Goal: Task Accomplishment & Management: Manage account settings

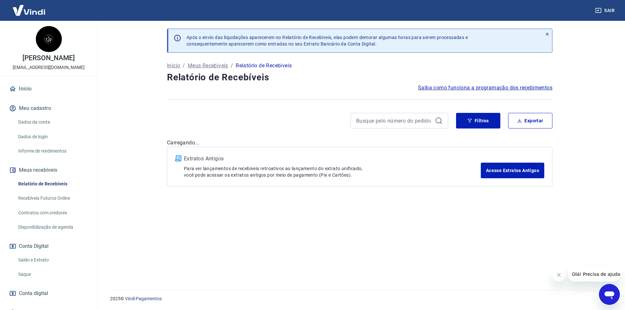
click at [559, 272] on button "Fechar mensagem da empresa" at bounding box center [558, 274] width 13 height 13
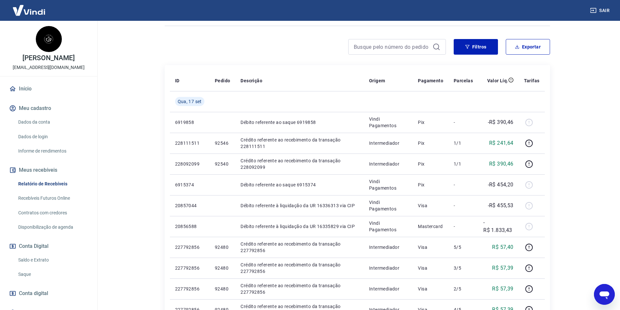
scroll to position [30, 0]
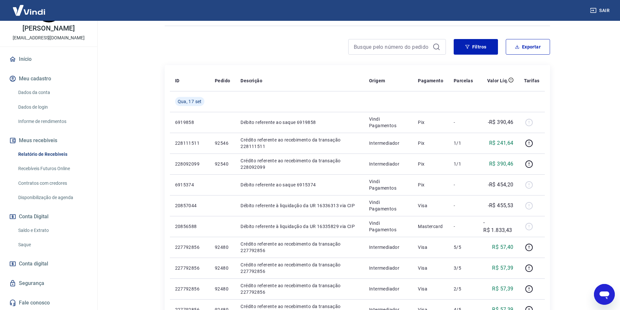
click at [26, 242] on link "Saque" at bounding box center [53, 244] width 74 height 13
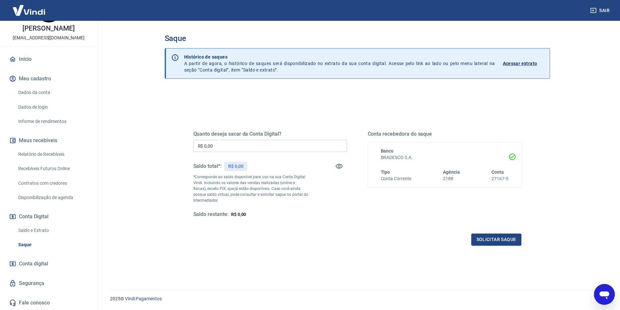
click at [266, 144] on input "R$ 0,00" at bounding box center [270, 146] width 154 height 12
type input "R$ 3.132,72"
click at [488, 247] on div "Quanto deseja sacar da Conta Digital? R$ 3.132,72 ​ Saldo total*: R$ 3.132,72 *…" at bounding box center [357, 177] width 344 height 151
click at [489, 237] on button "Solicitar saque" at bounding box center [496, 240] width 50 height 12
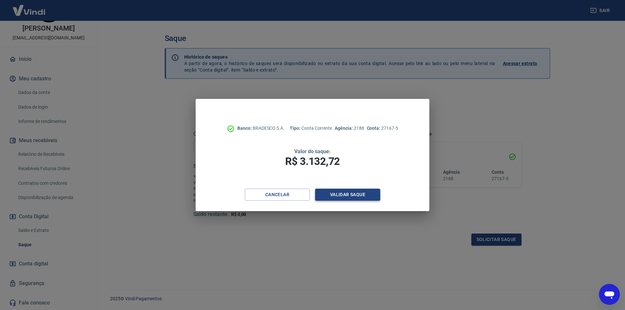
click at [357, 194] on button "Validar saque" at bounding box center [347, 195] width 65 height 12
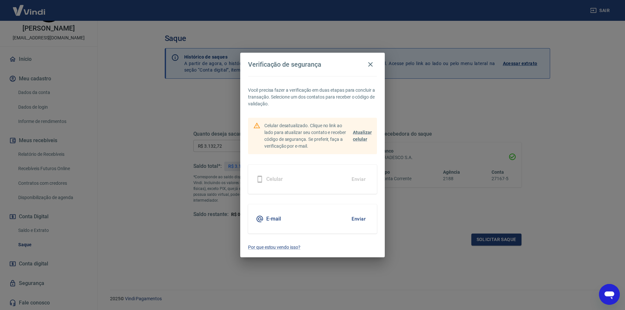
click at [360, 218] on button "Enviar" at bounding box center [358, 219] width 21 height 14
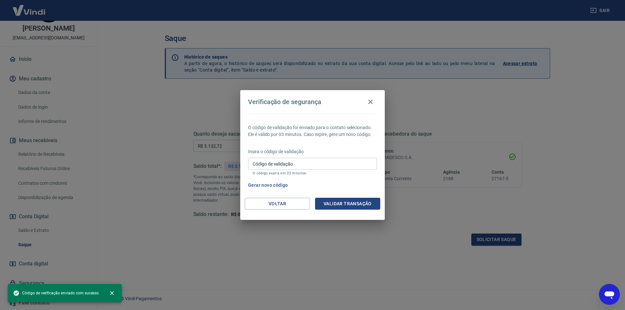
click at [347, 163] on input "Código de validação" at bounding box center [312, 164] width 129 height 12
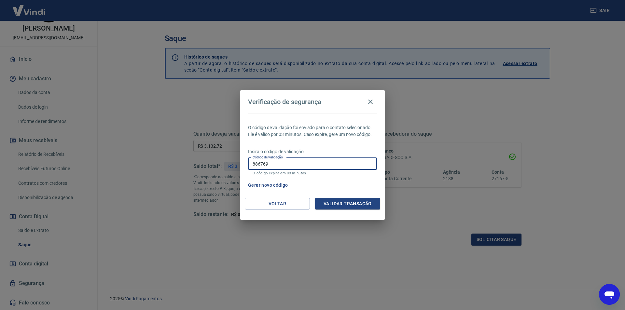
type input "886769"
click at [347, 197] on div "O código de validação foi enviado para o contato selecionado. Ele é válido por …" at bounding box center [312, 156] width 144 height 84
click at [346, 197] on div "O código de validação foi enviado para o contato selecionado. Ele é válido por …" at bounding box center [312, 156] width 144 height 84
click at [349, 202] on button "Validar transação" at bounding box center [347, 204] width 65 height 12
